Goal: Task Accomplishment & Management: Manage account settings

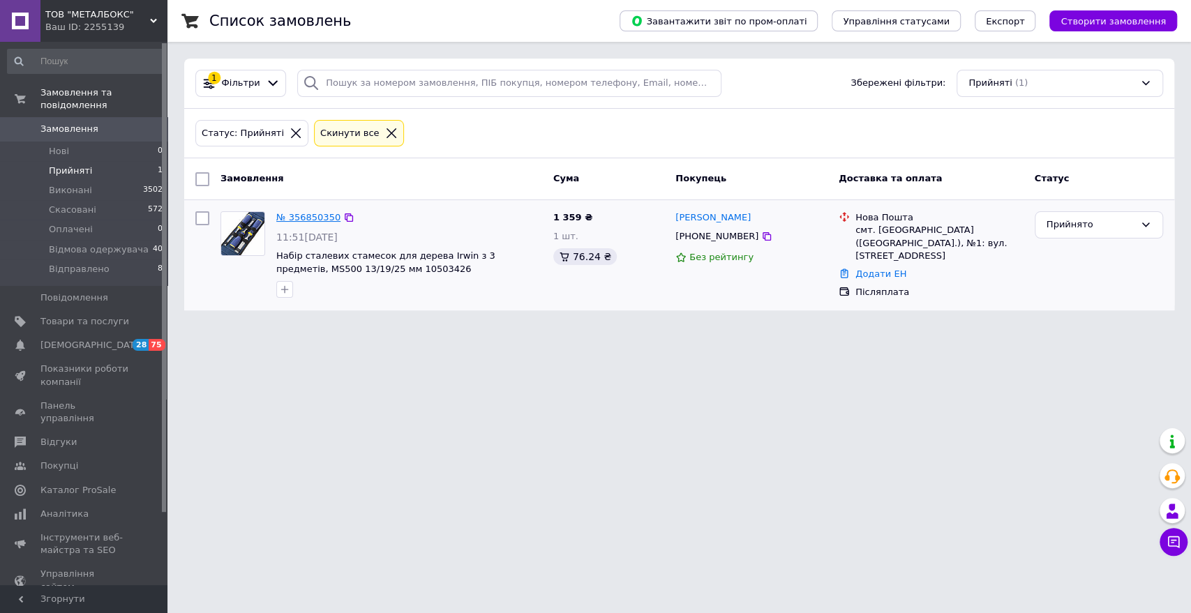
click at [301, 217] on link "№ 356850350" at bounding box center [308, 217] width 64 height 10
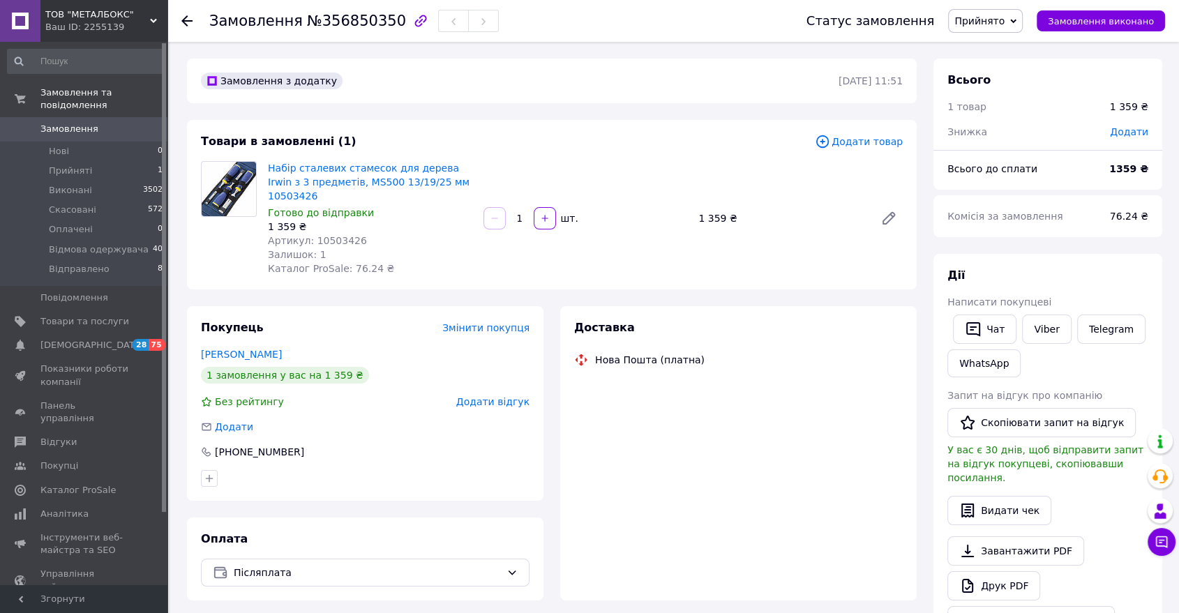
click at [316, 235] on span "Артикул: 10503426" at bounding box center [317, 240] width 99 height 11
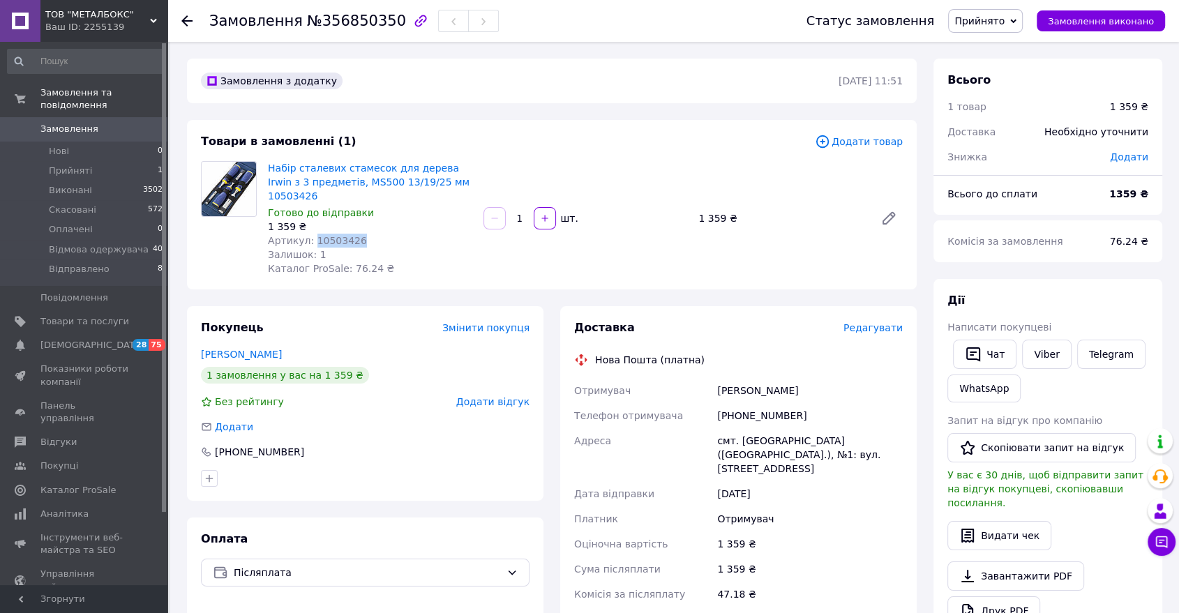
click at [316, 235] on span "Артикул: 10503426" at bounding box center [317, 240] width 99 height 11
copy span "10503426"
